Goal: Task Accomplishment & Management: Use online tool/utility

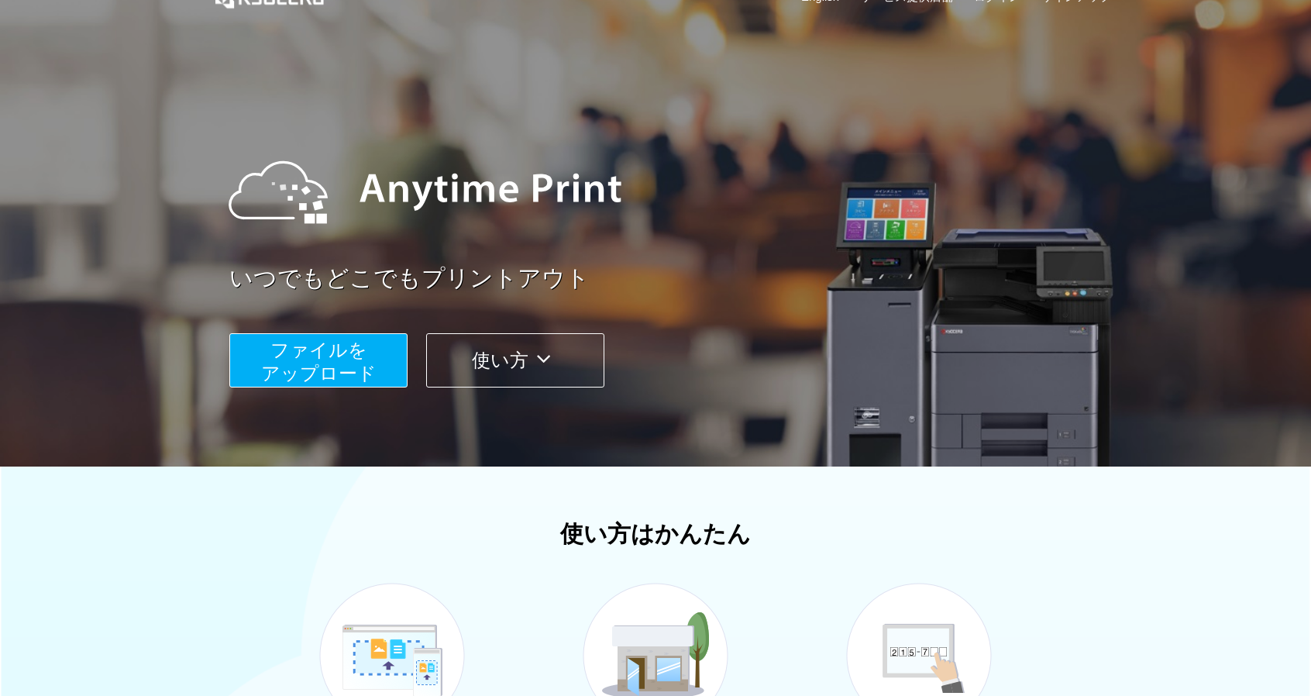
scroll to position [310, 0]
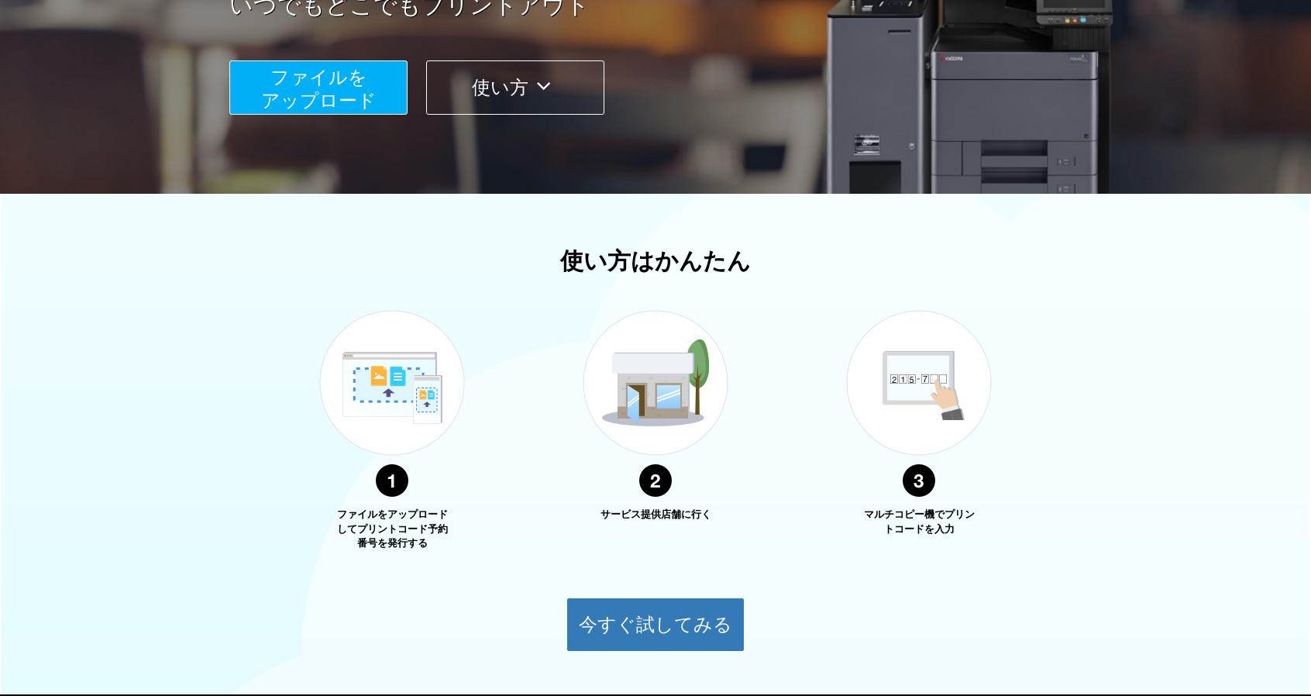
click at [352, 98] on span "ファイルを ​​アップロード" at bounding box center [318, 89] width 115 height 44
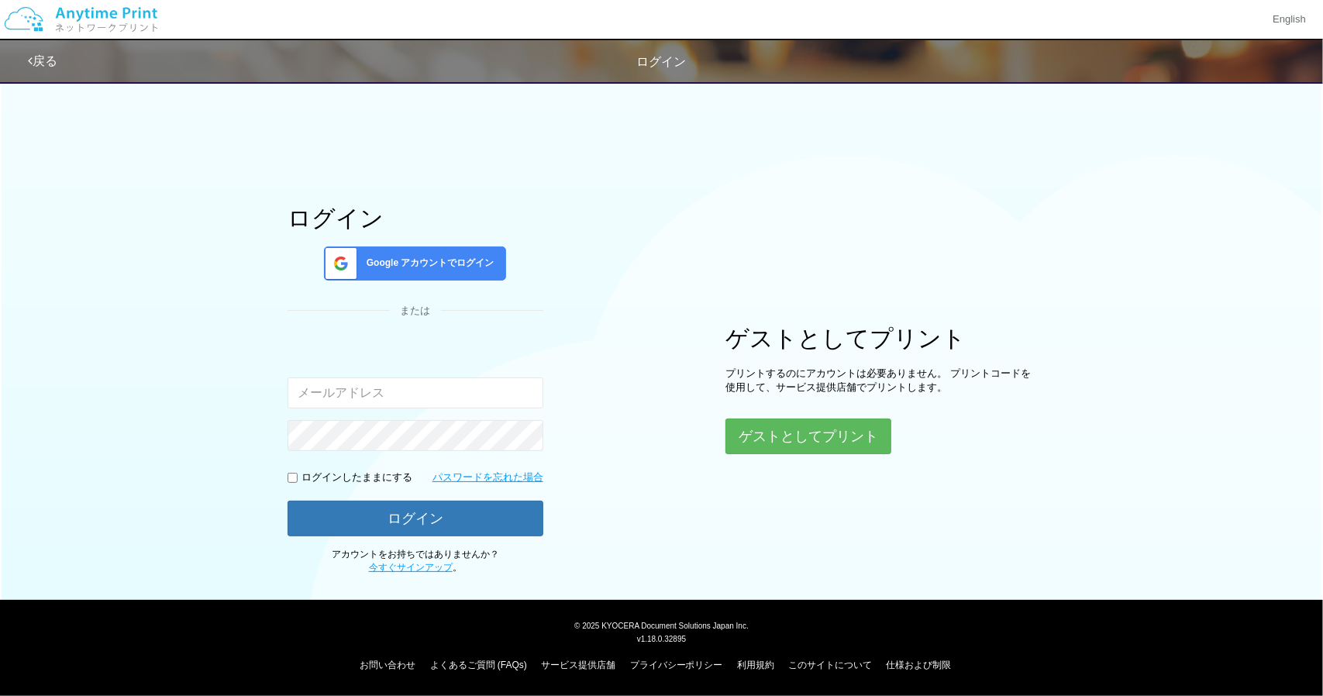
click at [453, 314] on div "または" at bounding box center [416, 311] width 256 height 15
click at [446, 264] on span "Google アカウントでログイン" at bounding box center [427, 263] width 134 height 13
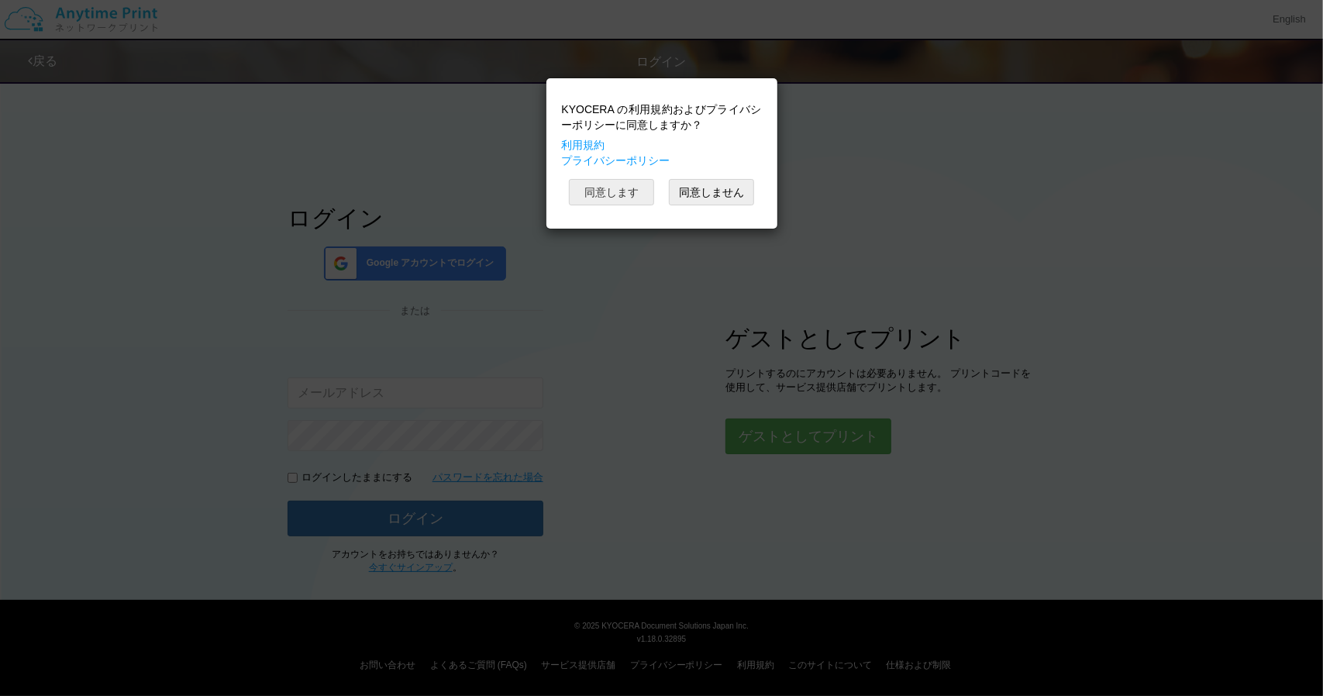
click at [632, 190] on button "同意します" at bounding box center [611, 192] width 85 height 26
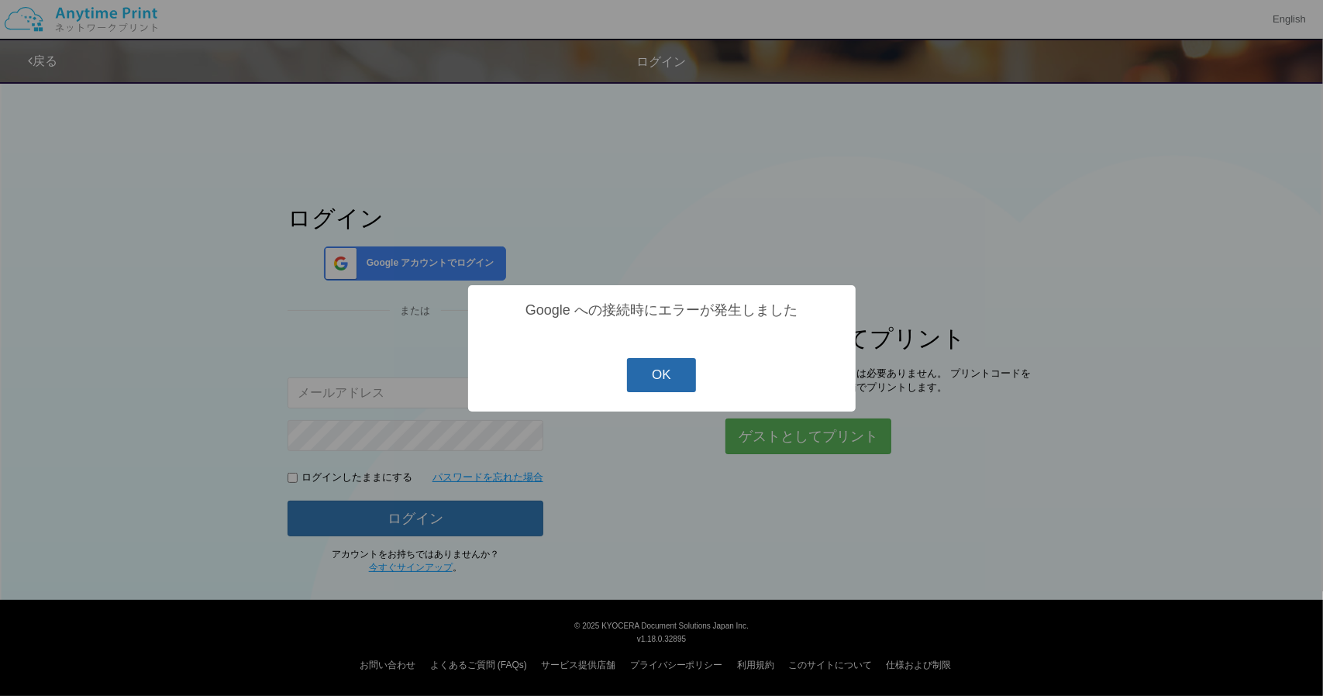
click at [653, 374] on button "OK" at bounding box center [661, 375] width 69 height 34
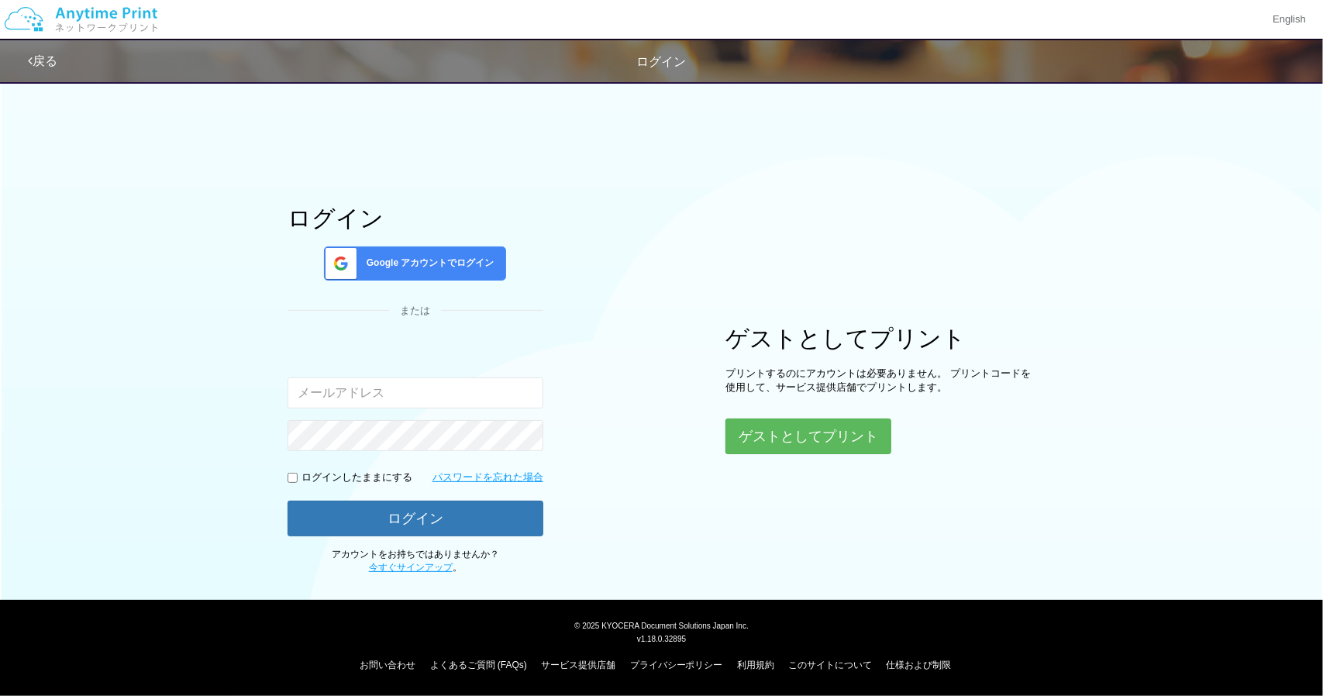
click at [460, 264] on span "Google アカウントでログイン" at bounding box center [427, 263] width 134 height 13
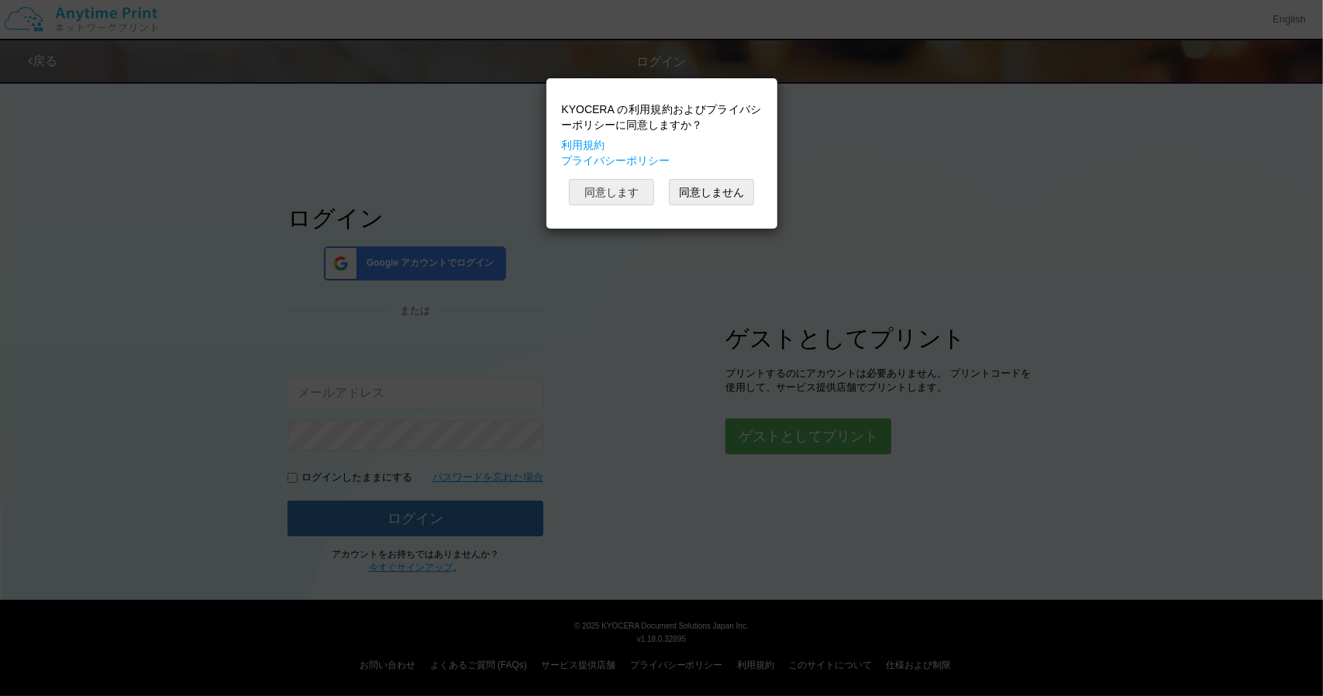
click at [614, 195] on button "同意します" at bounding box center [611, 192] width 85 height 26
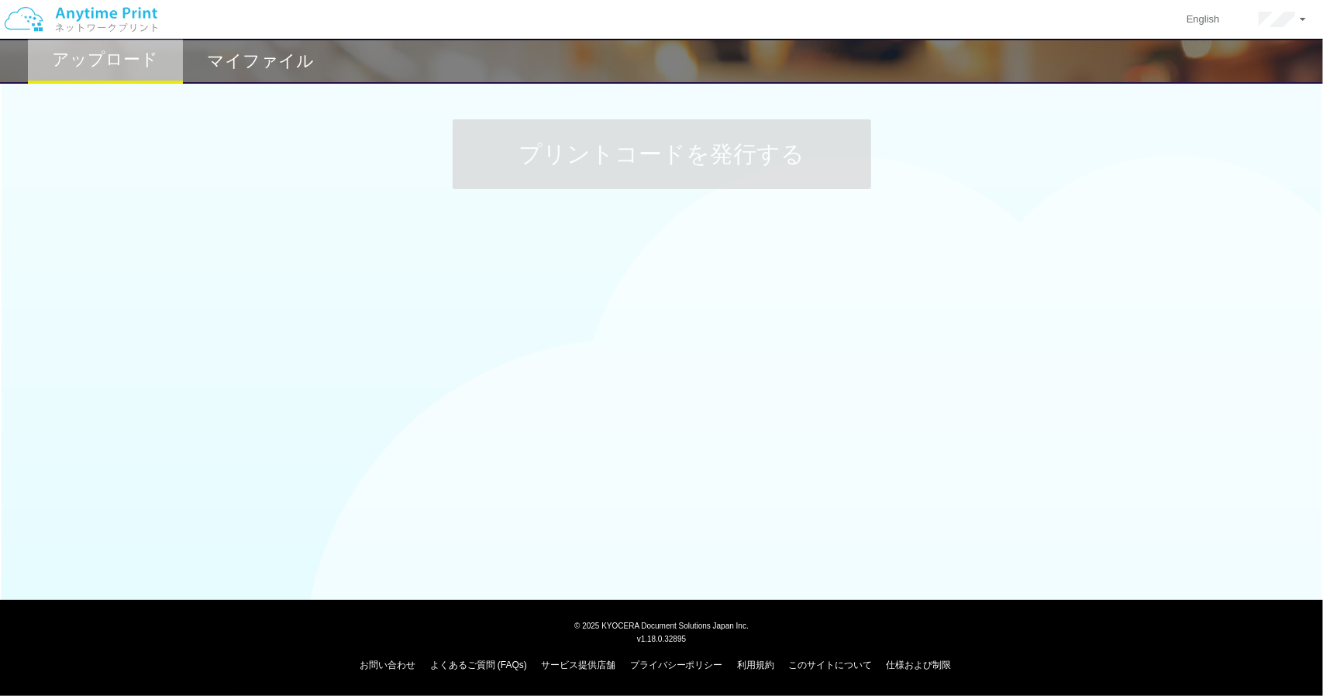
click at [640, 349] on div "アップロード マイファイル プリントコードを発行する" at bounding box center [661, 220] width 1323 height 440
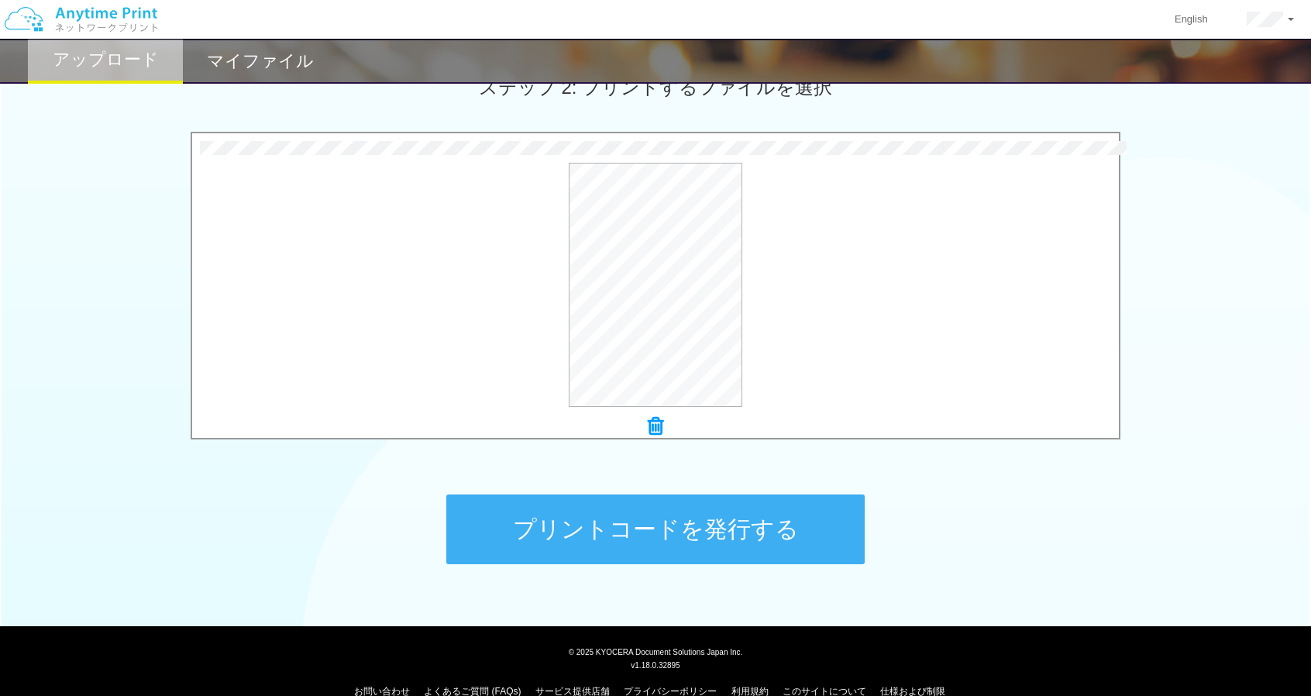
scroll to position [482, 0]
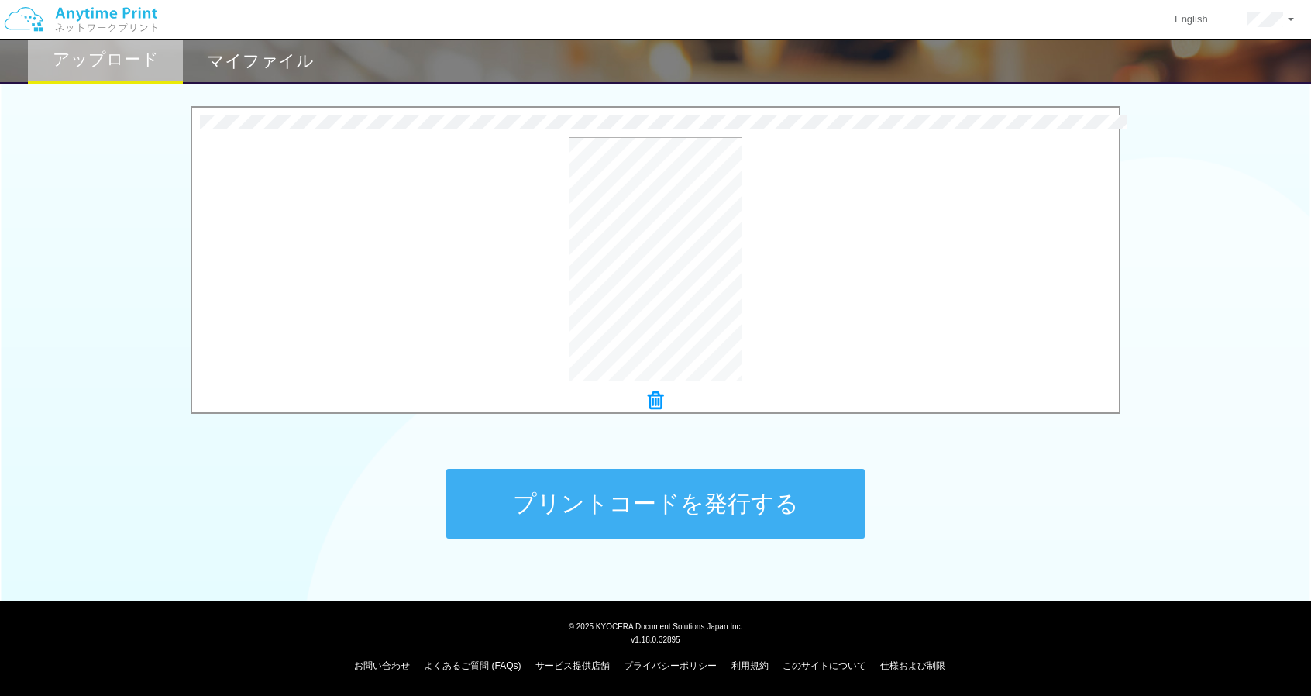
click at [573, 533] on button "プリントコードを発行する" at bounding box center [655, 504] width 418 height 70
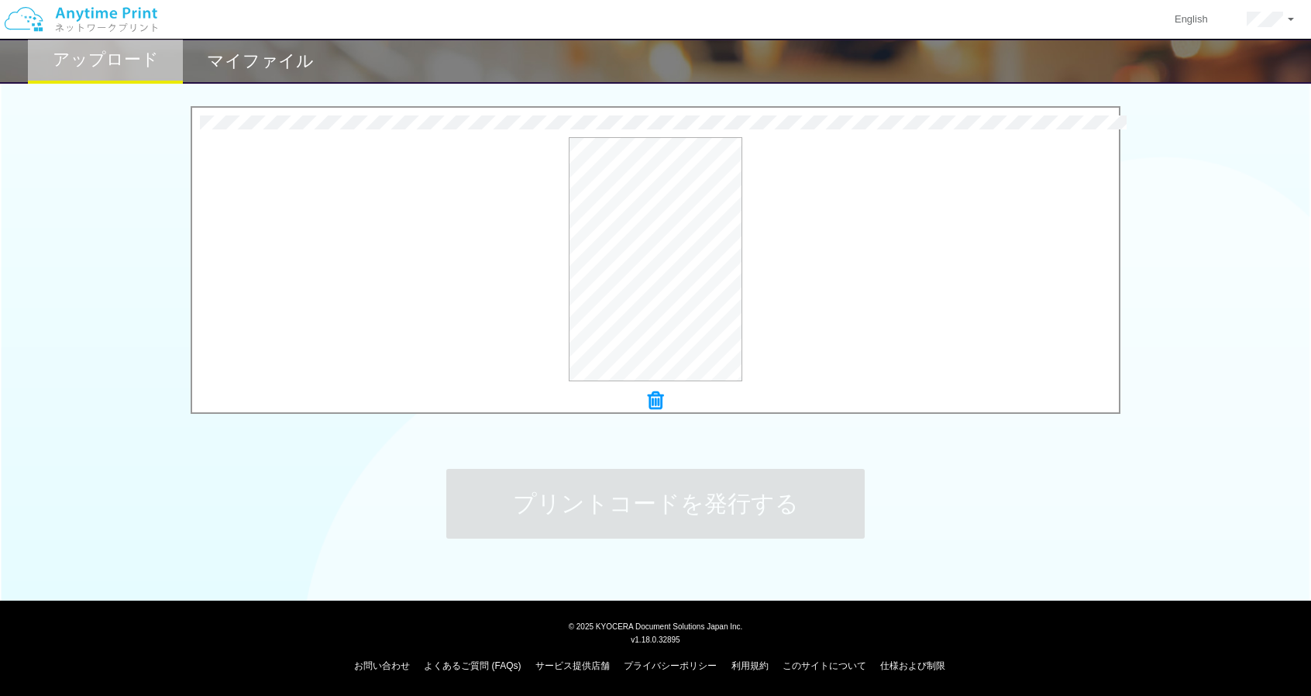
scroll to position [0, 0]
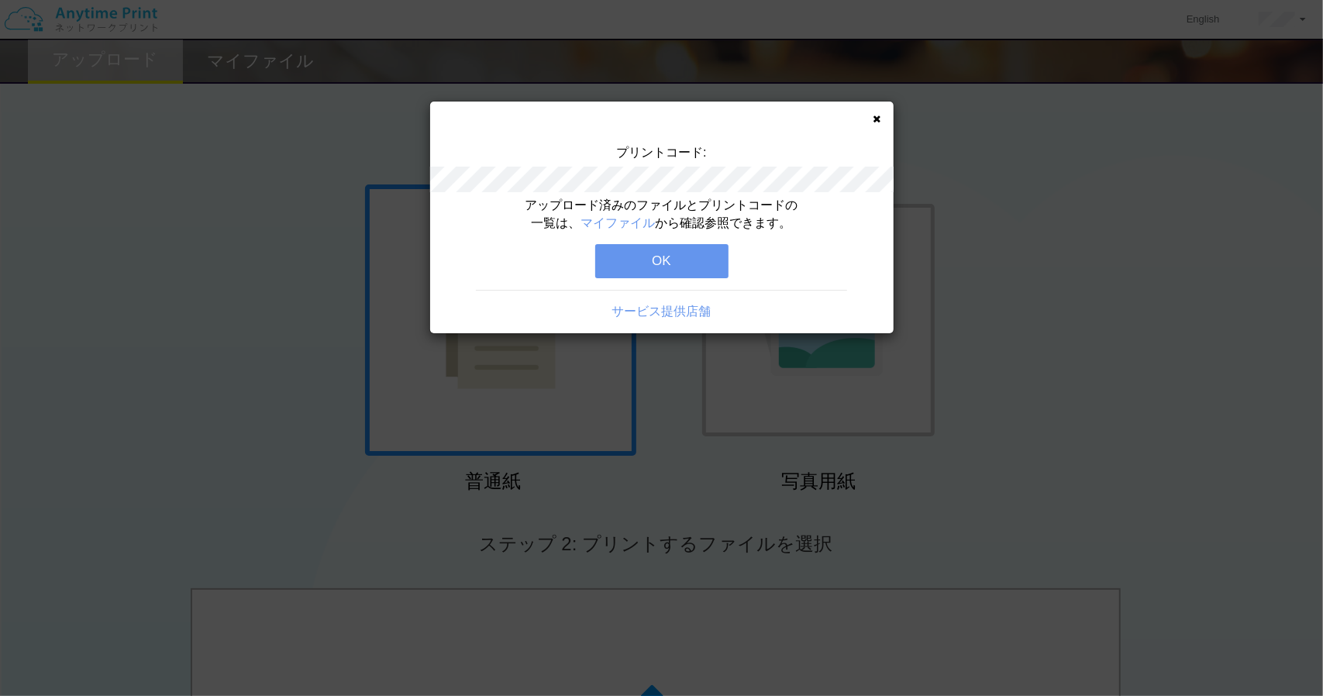
click at [874, 114] on icon at bounding box center [877, 119] width 8 height 10
